Goal: Task Accomplishment & Management: Manage account settings

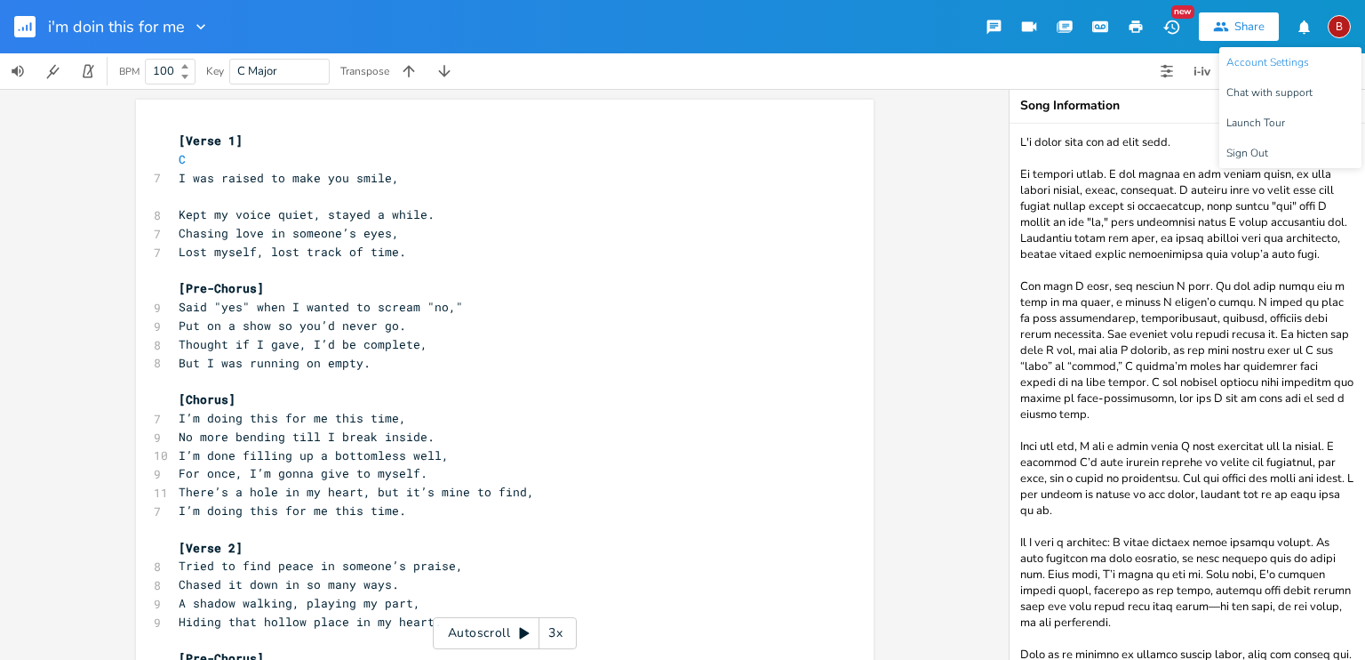
click at [1266, 57] on span "Account Settings" at bounding box center [1268, 63] width 83 height 12
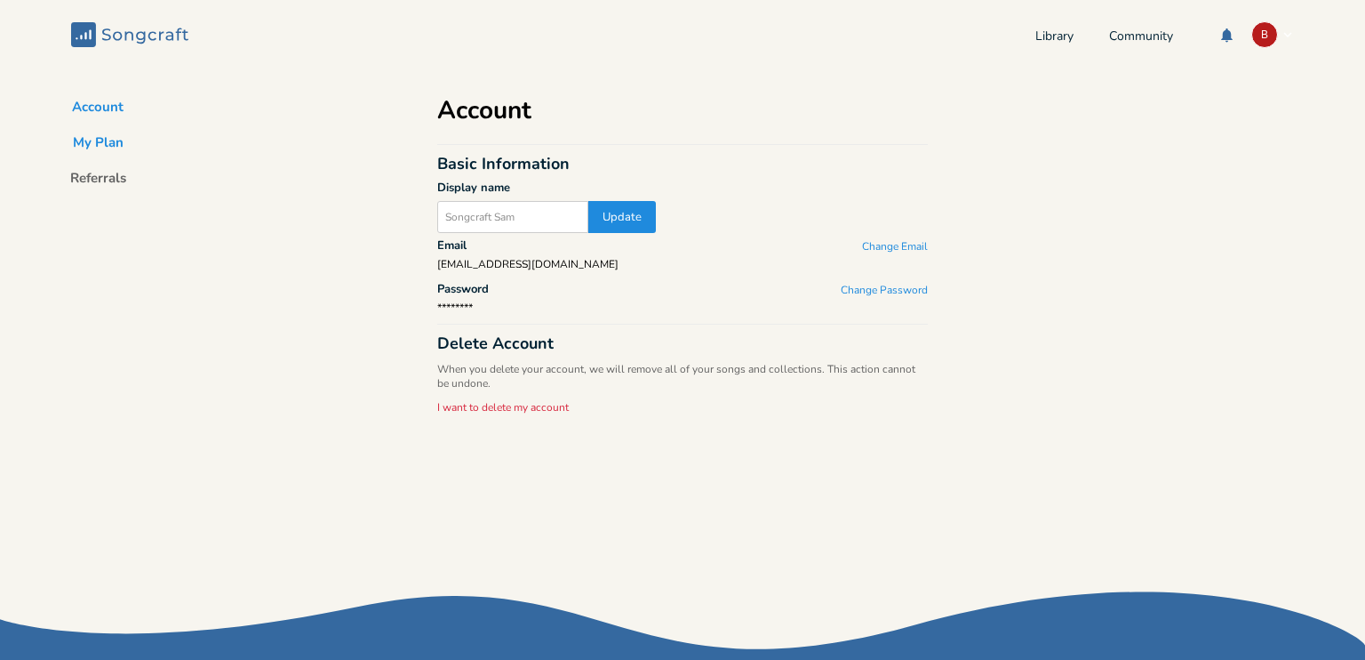
click at [100, 136] on button "My Plan" at bounding box center [98, 145] width 79 height 25
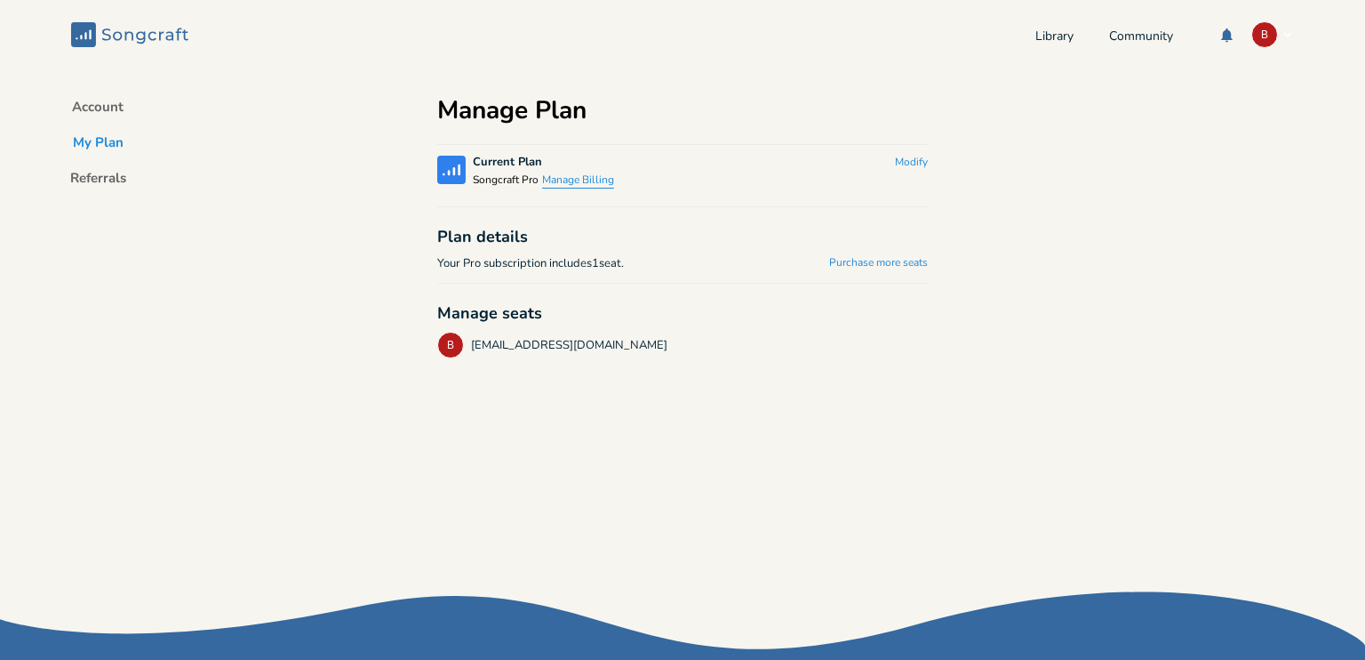
click at [584, 182] on button "Manage Billing" at bounding box center [578, 180] width 72 height 15
click at [897, 162] on button "Modify" at bounding box center [911, 163] width 33 height 15
click at [903, 167] on button "Downgrade" at bounding box center [882, 170] width 91 height 28
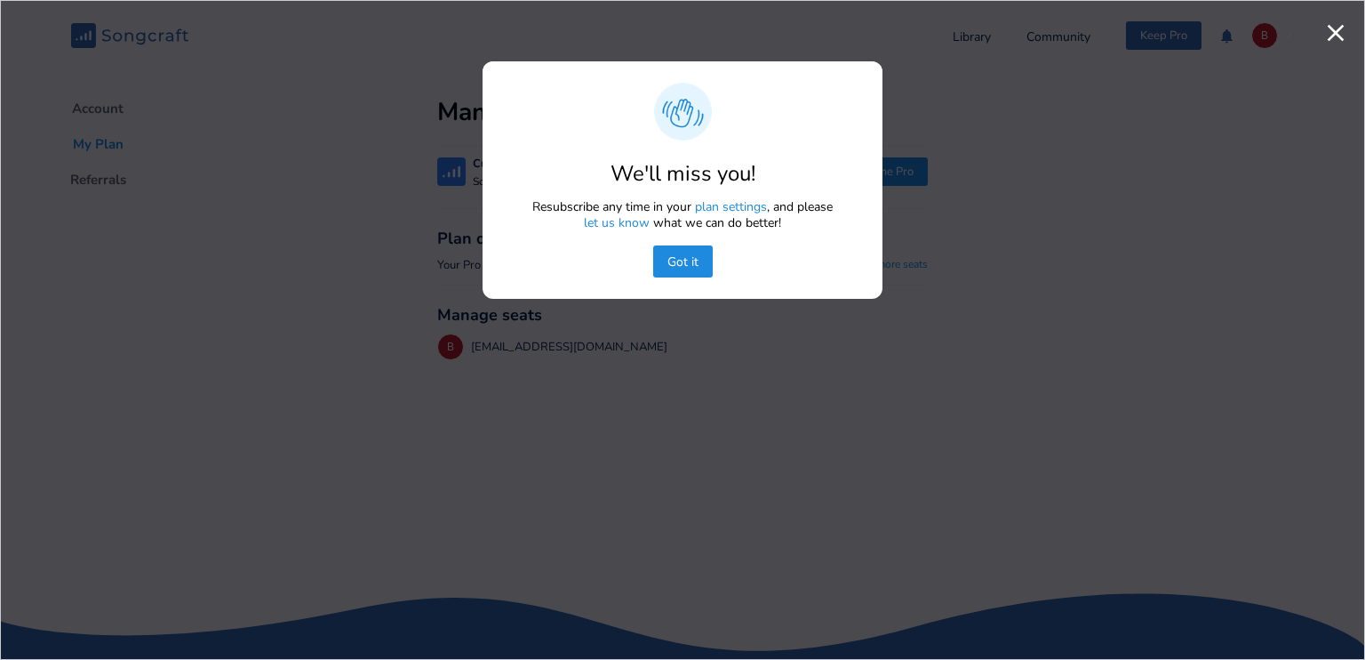
click at [683, 256] on button "Got it" at bounding box center [683, 261] width 60 height 32
